Goal: Transaction & Acquisition: Purchase product/service

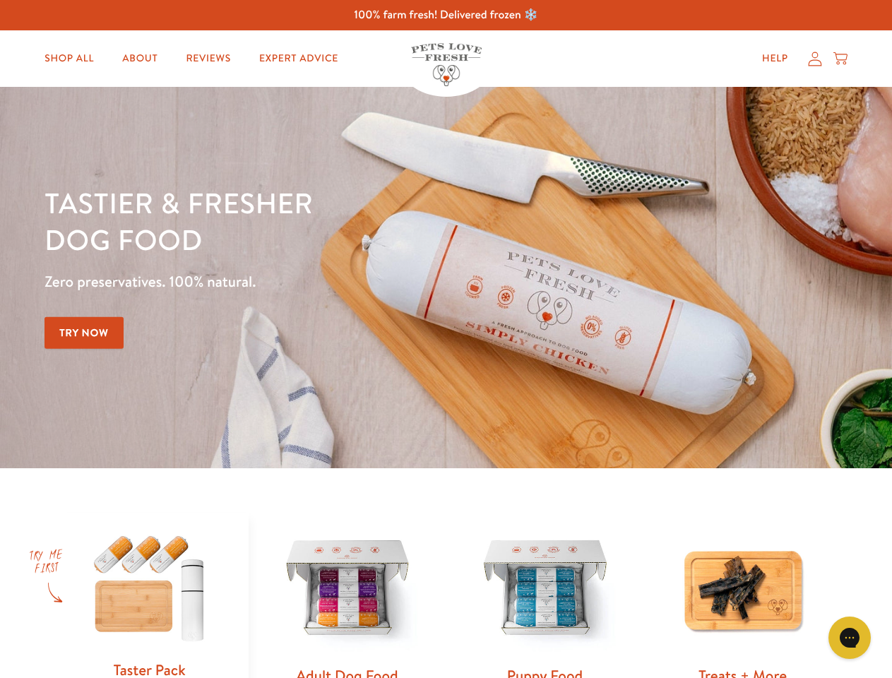
click at [446, 339] on div "Tastier & fresher dog food Zero preservatives. 100% natural. Try Now" at bounding box center [313, 277] width 536 height 187
click at [850, 638] on icon "Gorgias live chat" at bounding box center [849, 637] width 13 height 13
